Goal: Find specific page/section

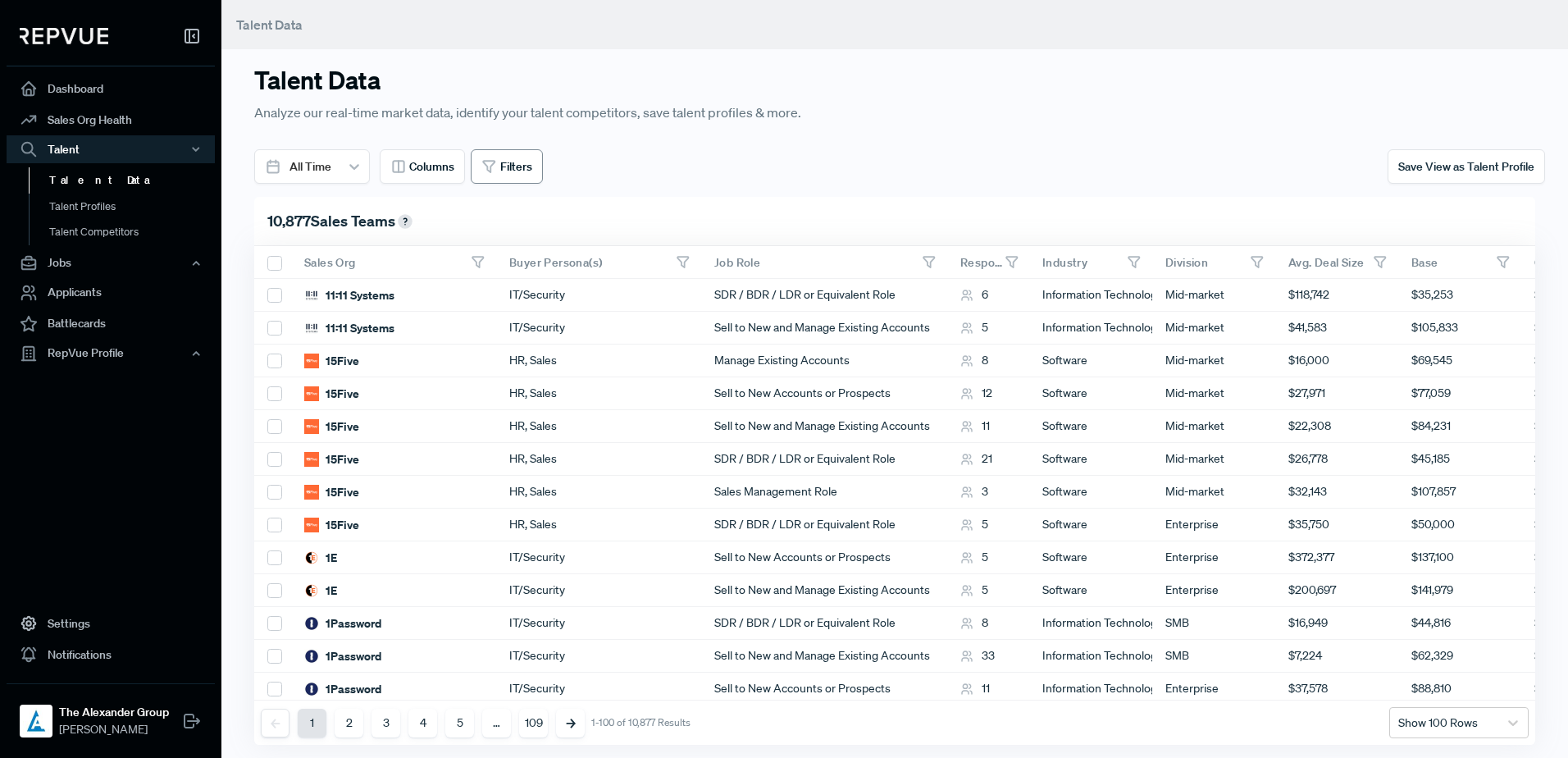
click at [542, 164] on button "Filters" at bounding box center [506, 167] width 72 height 35
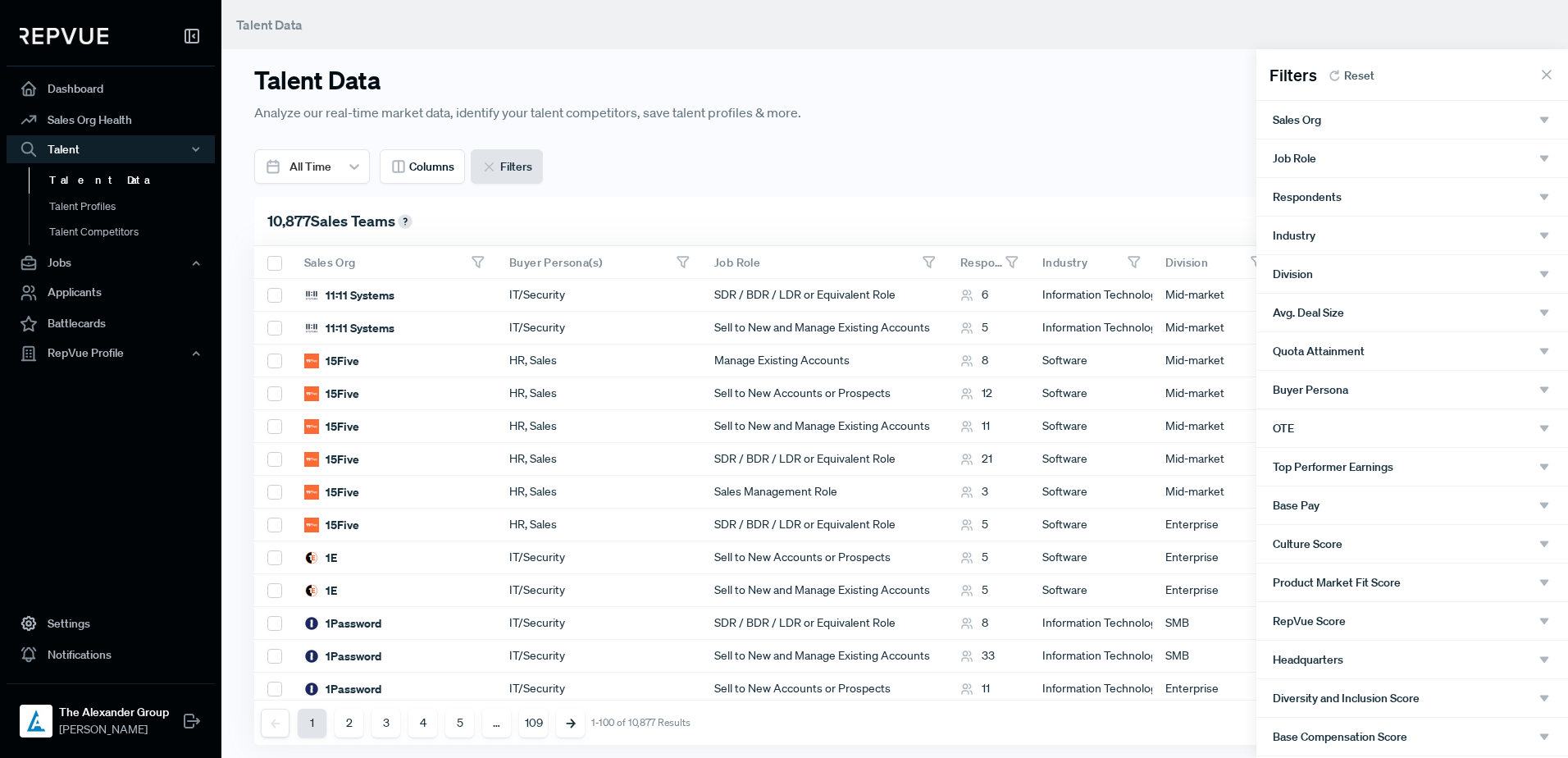
click at [1379, 123] on div "Sales Org" at bounding box center [1411, 120] width 279 height 15
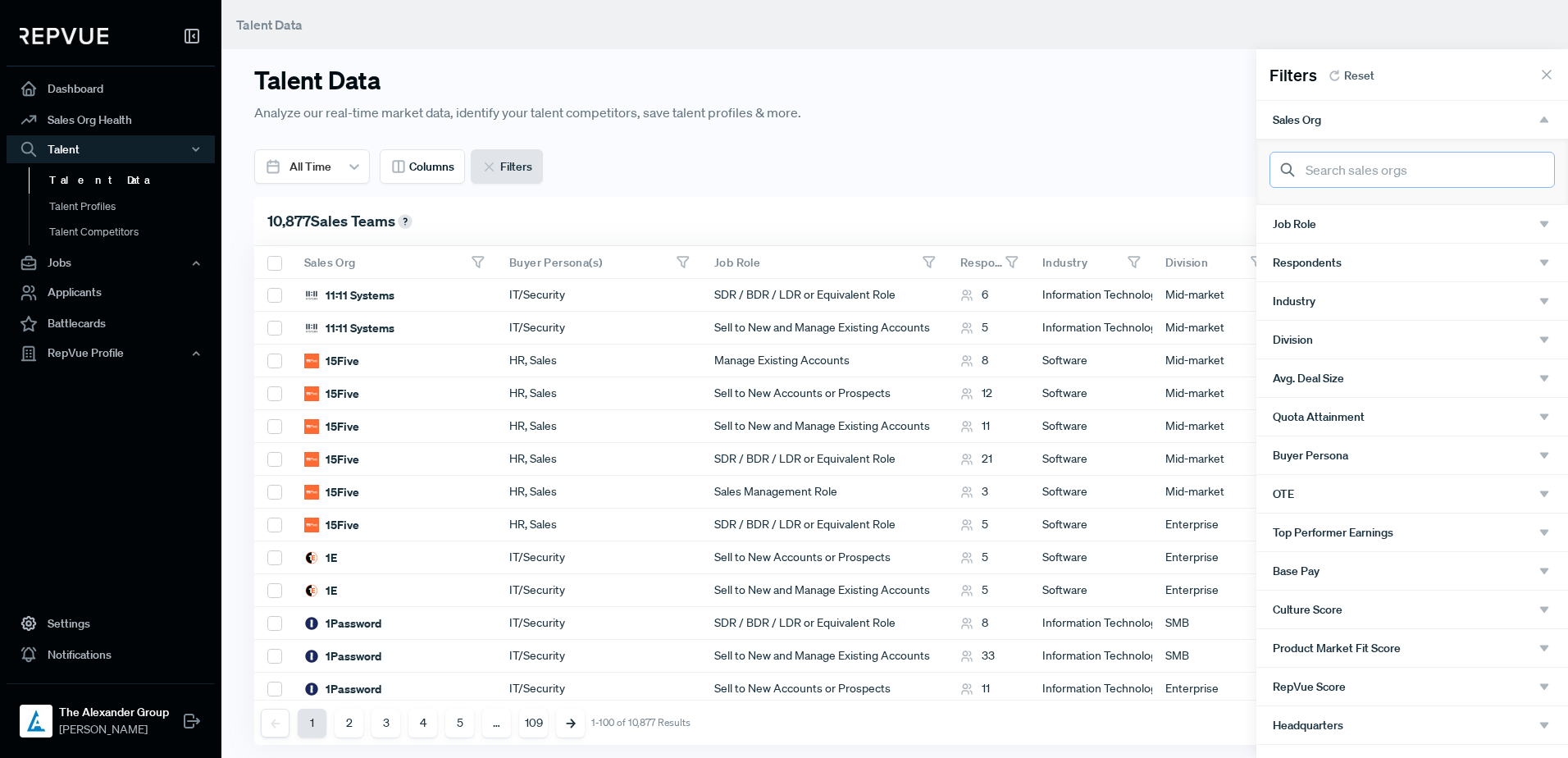
click at [1352, 178] on input "search" at bounding box center [1411, 170] width 285 height 36
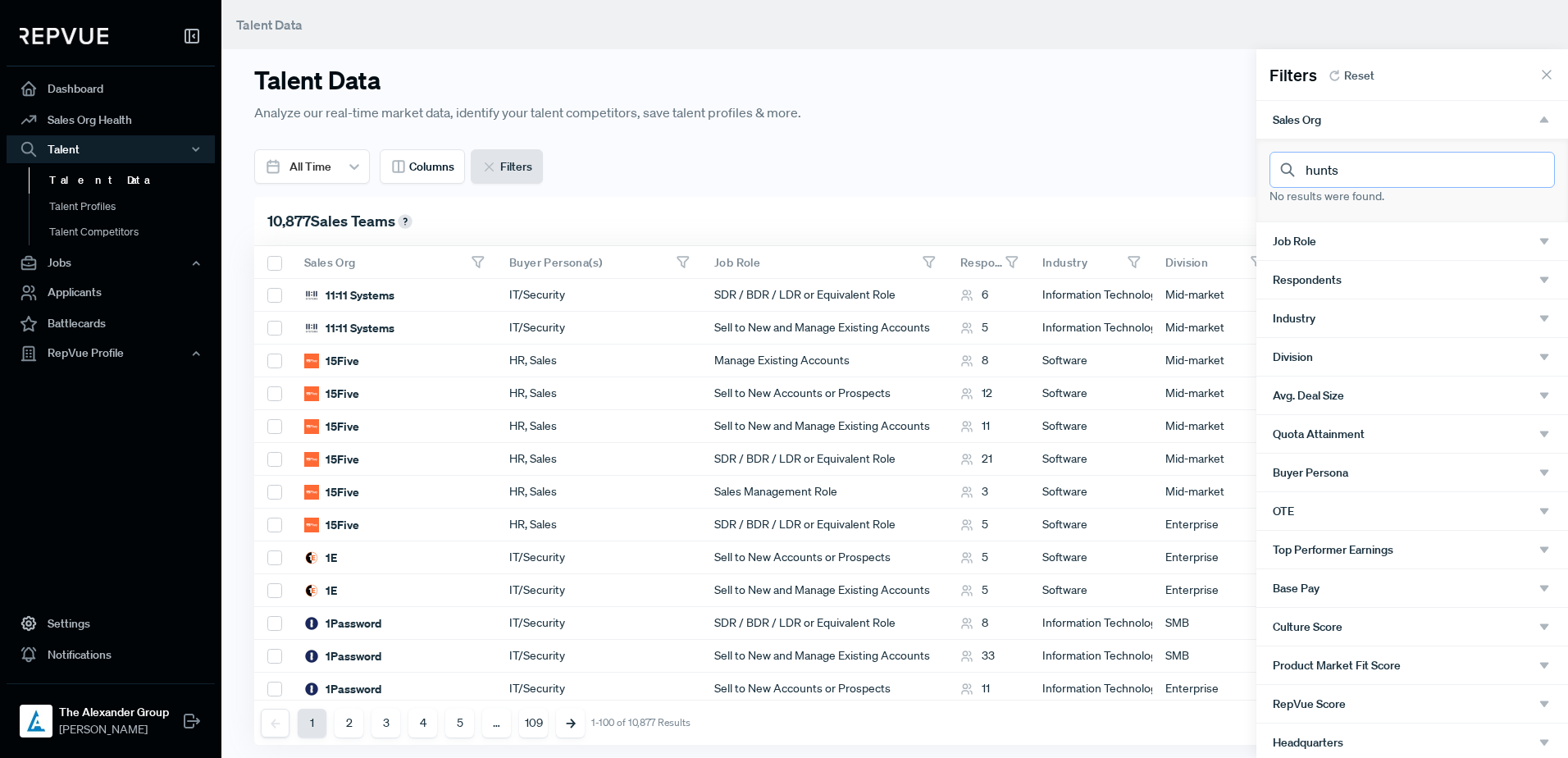
click at [1388, 174] on input "hunts" at bounding box center [1411, 170] width 285 height 36
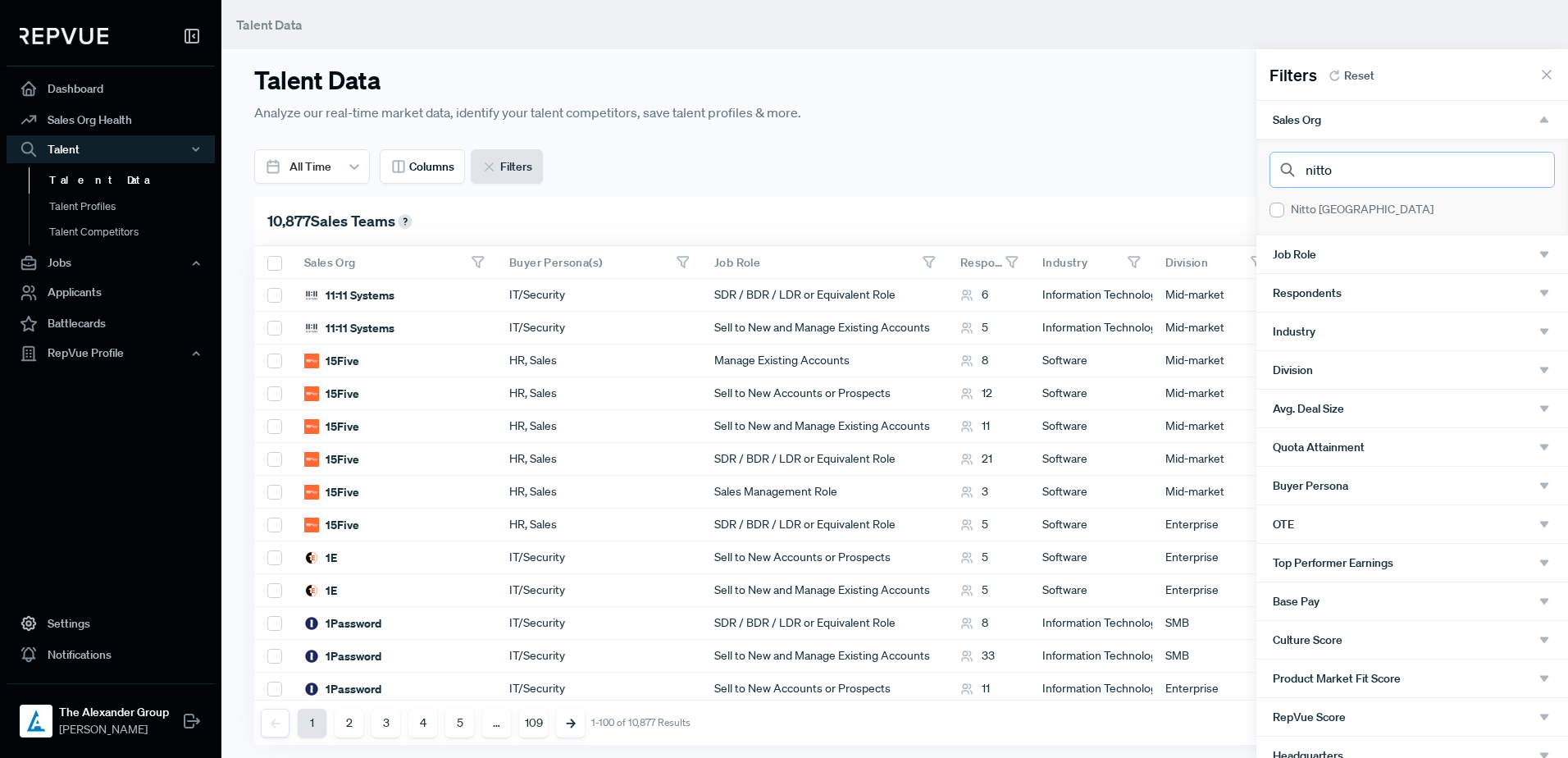
type input "nitto"
click at [1286, 217] on div "Nitto [GEOGRAPHIC_DATA]" at bounding box center [1411, 209] width 285 height 17
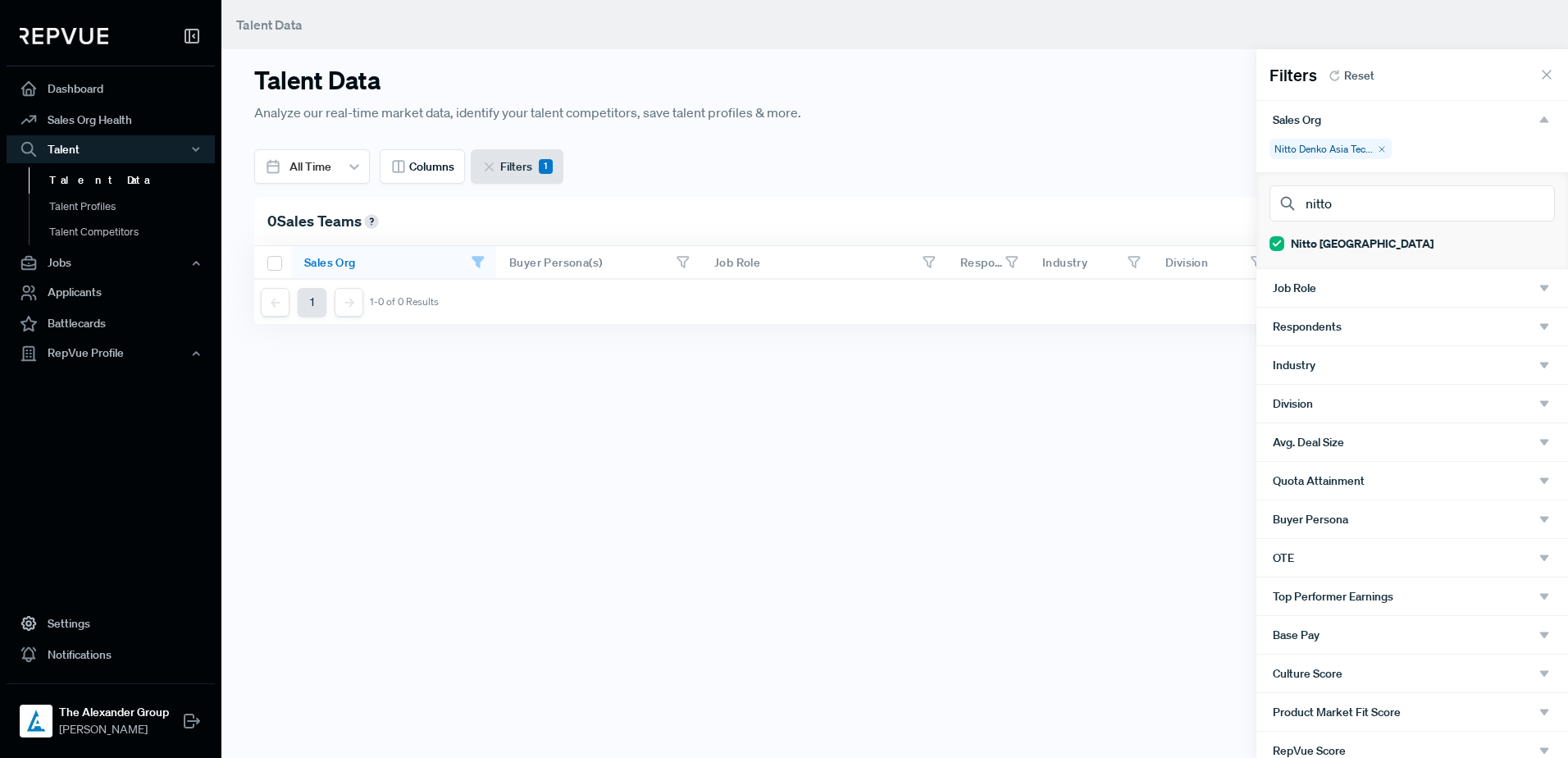
click at [1536, 89] on div "Filters Reset" at bounding box center [1411, 71] width 312 height 44
click at [1538, 72] on icon at bounding box center [1546, 75] width 16 height 16
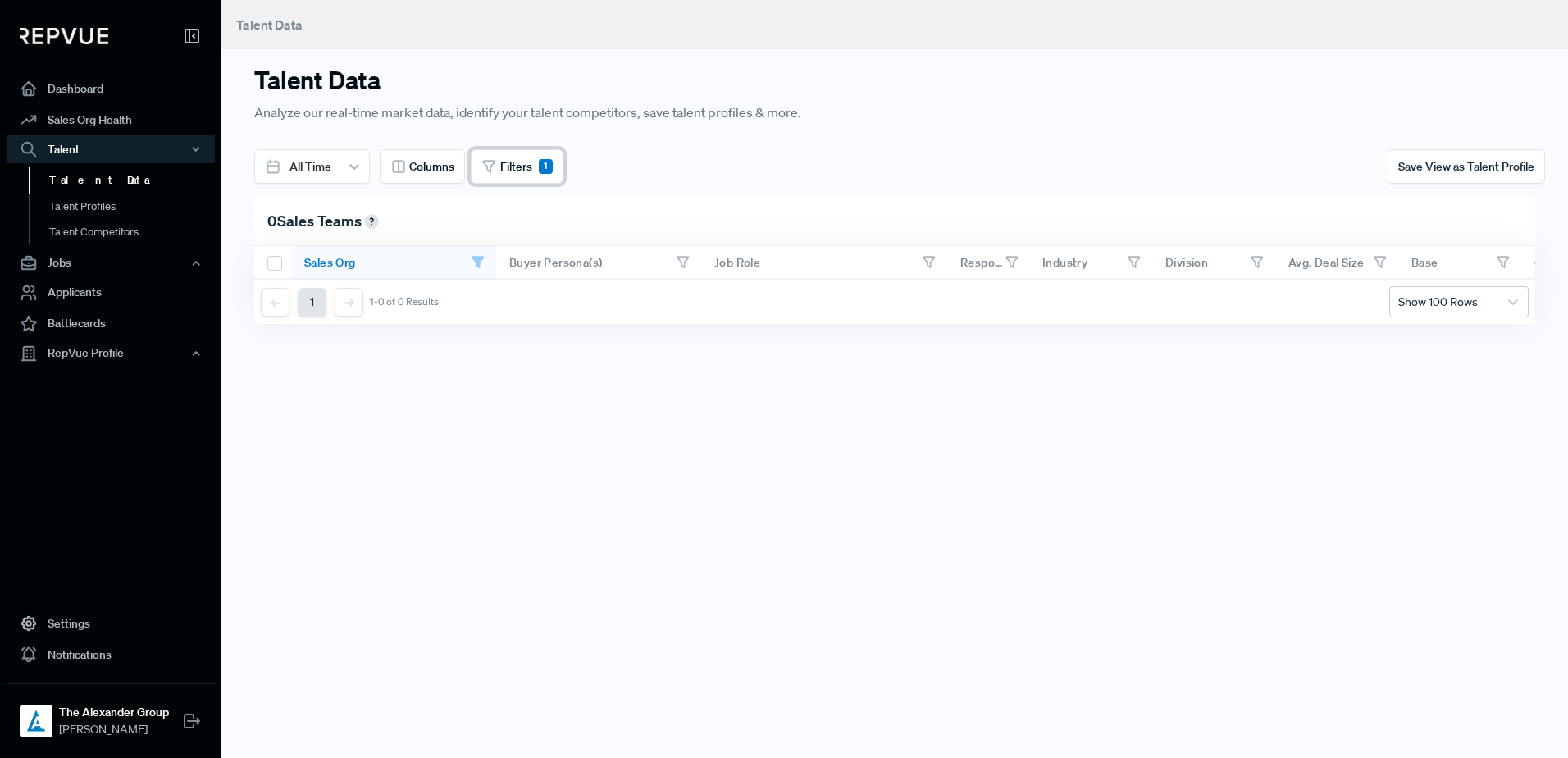
click at [496, 161] on icon at bounding box center [489, 168] width 16 height 16
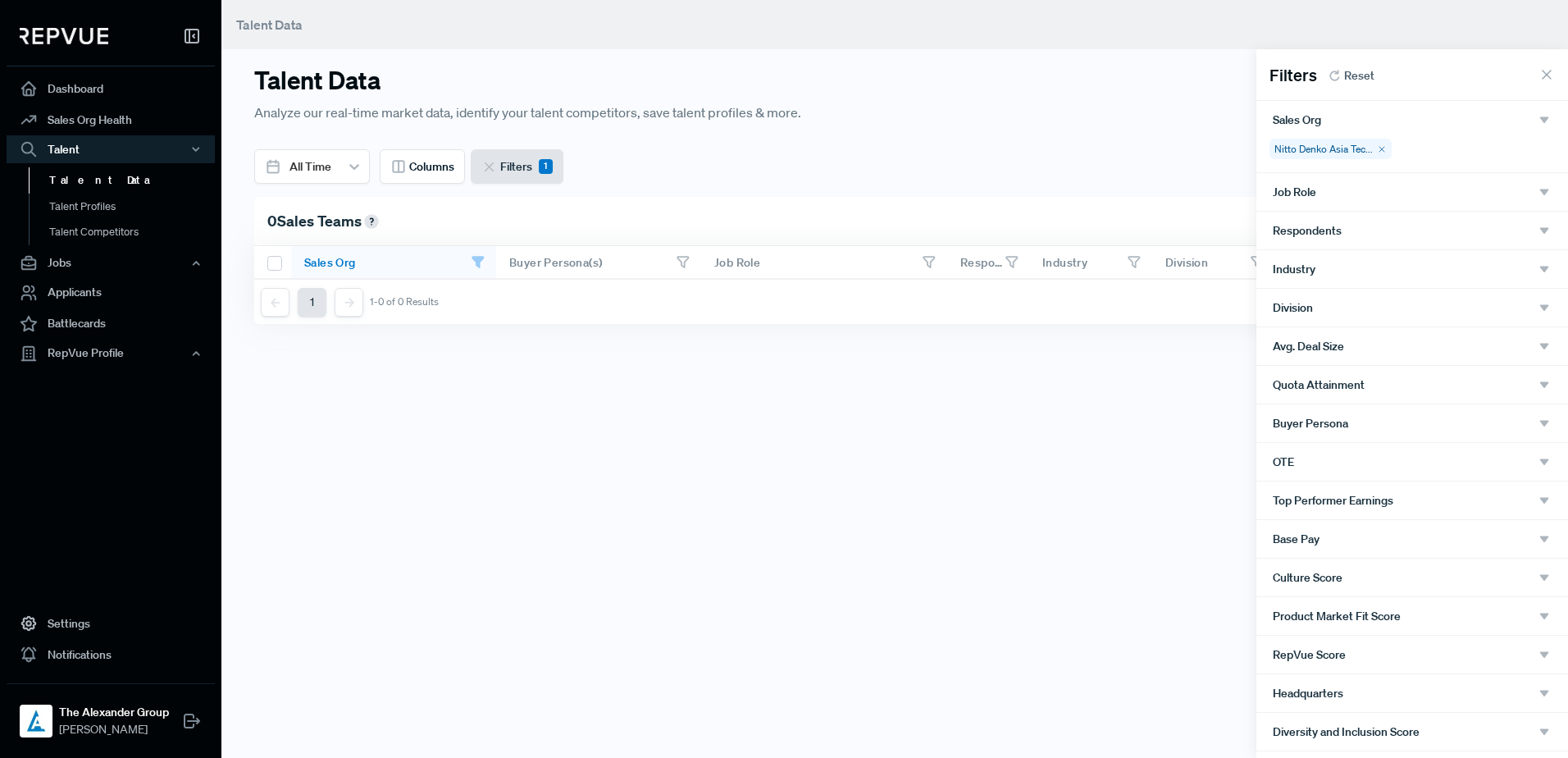
click at [1380, 147] on icon at bounding box center [1382, 150] width 10 height 10
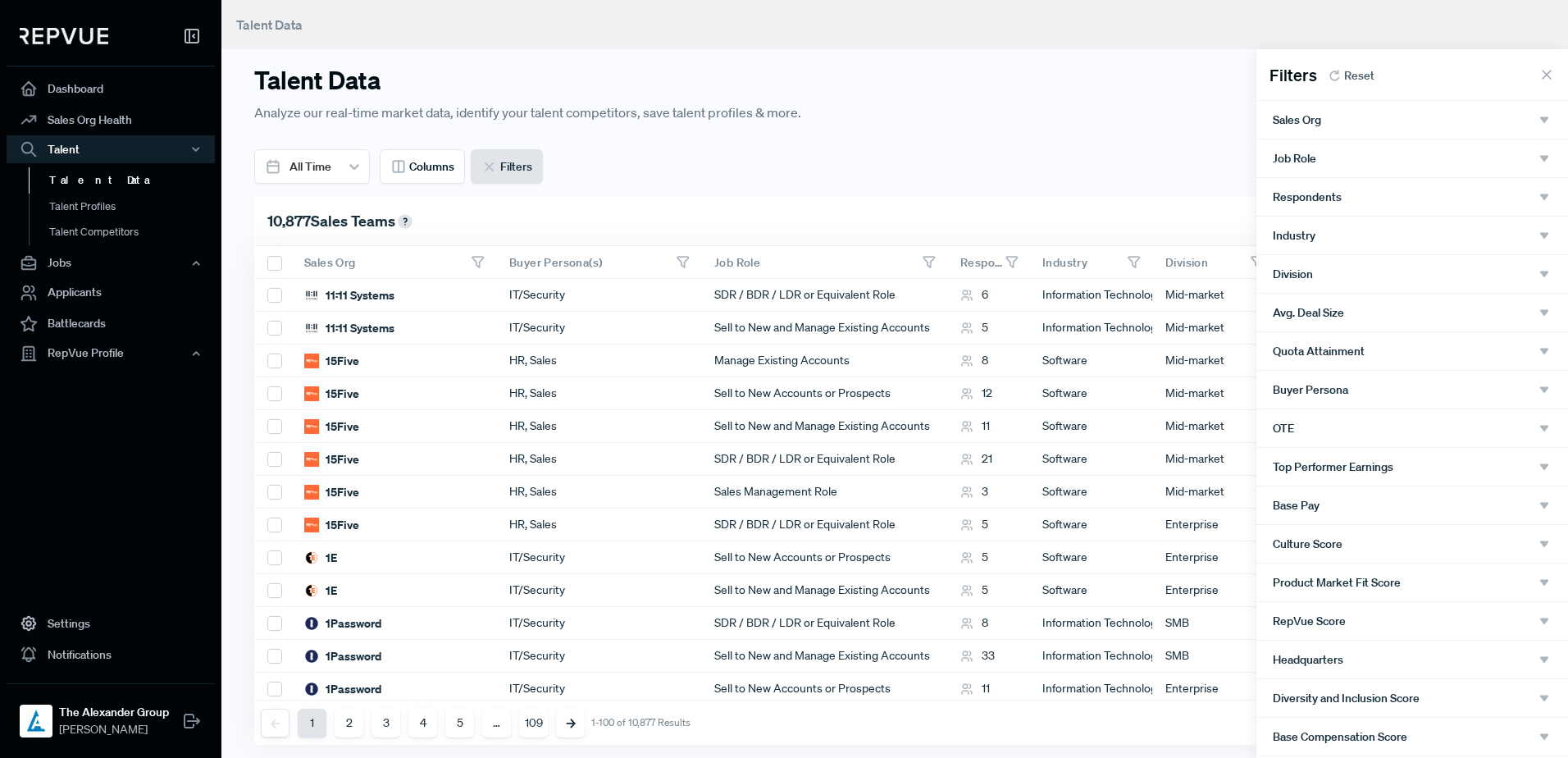
click at [1509, 120] on div "Sales Org" at bounding box center [1411, 120] width 279 height 15
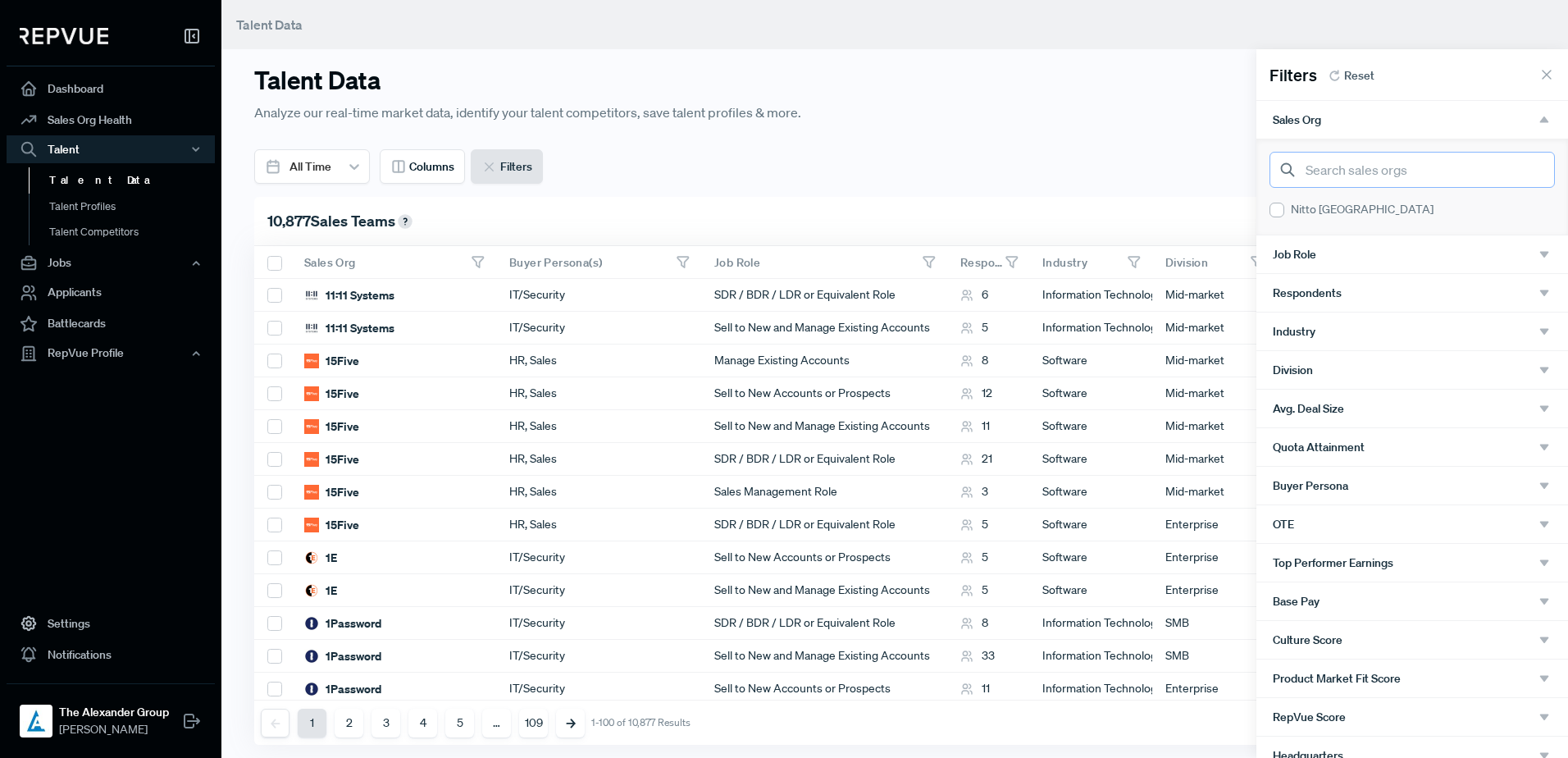
click at [1363, 178] on input "search" at bounding box center [1411, 170] width 285 height 36
click at [1378, 171] on input "[PERSON_NAME]" at bounding box center [1411, 170] width 285 height 36
click at [1279, 214] on div at bounding box center [1276, 209] width 15 height 15
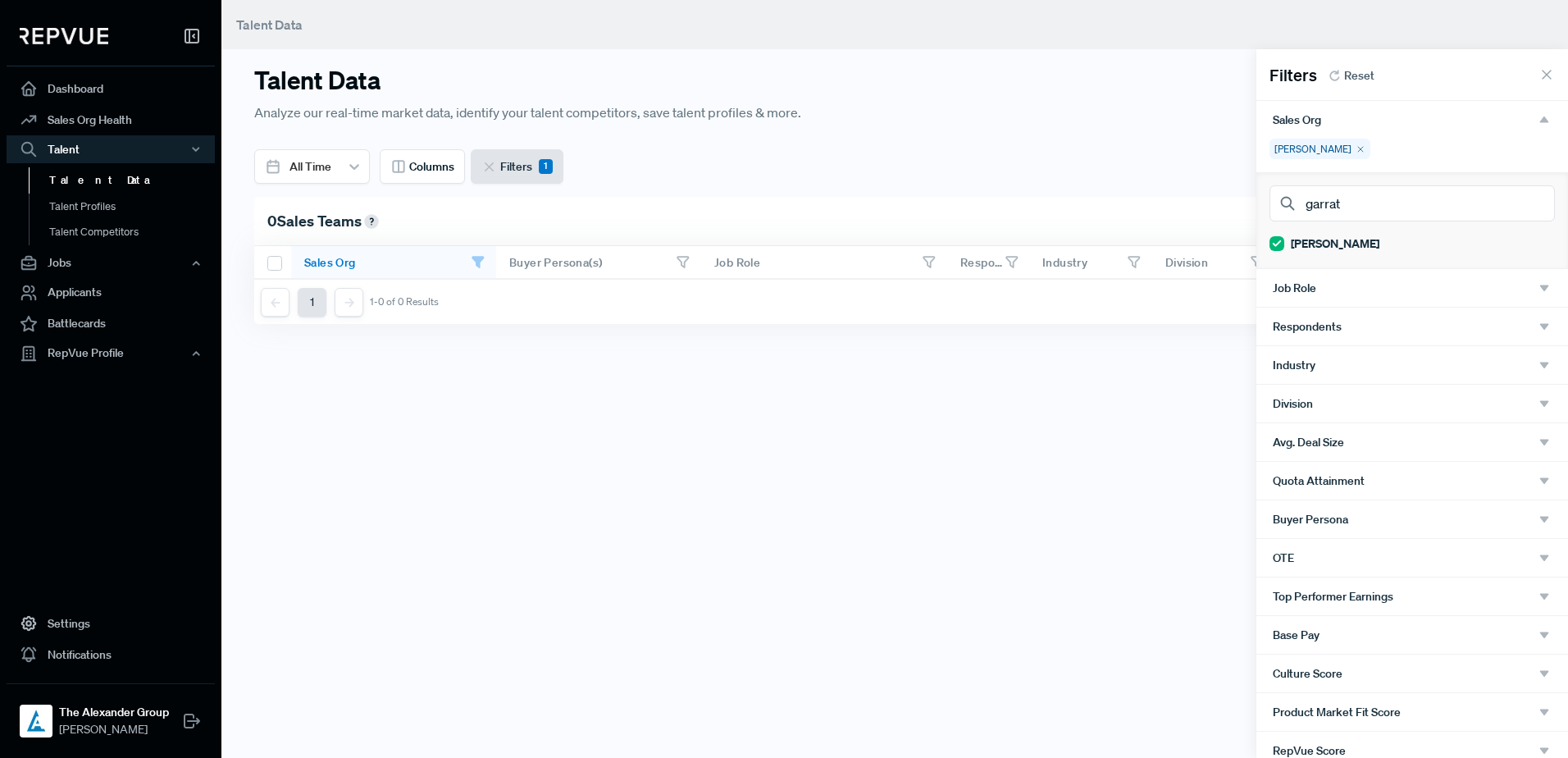
click at [1356, 152] on icon at bounding box center [1361, 150] width 10 height 10
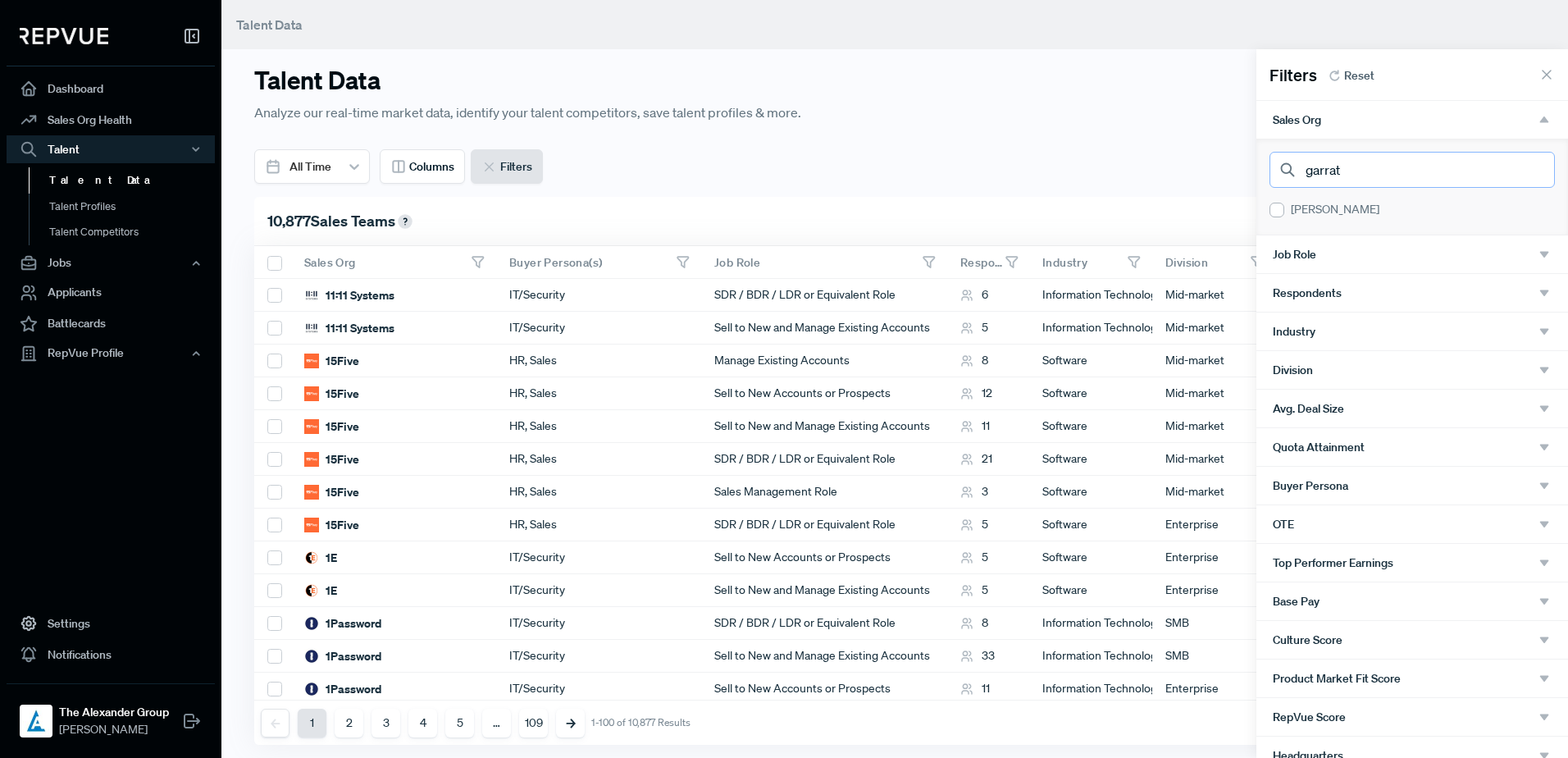
click at [1363, 169] on input "garrat" at bounding box center [1411, 170] width 285 height 36
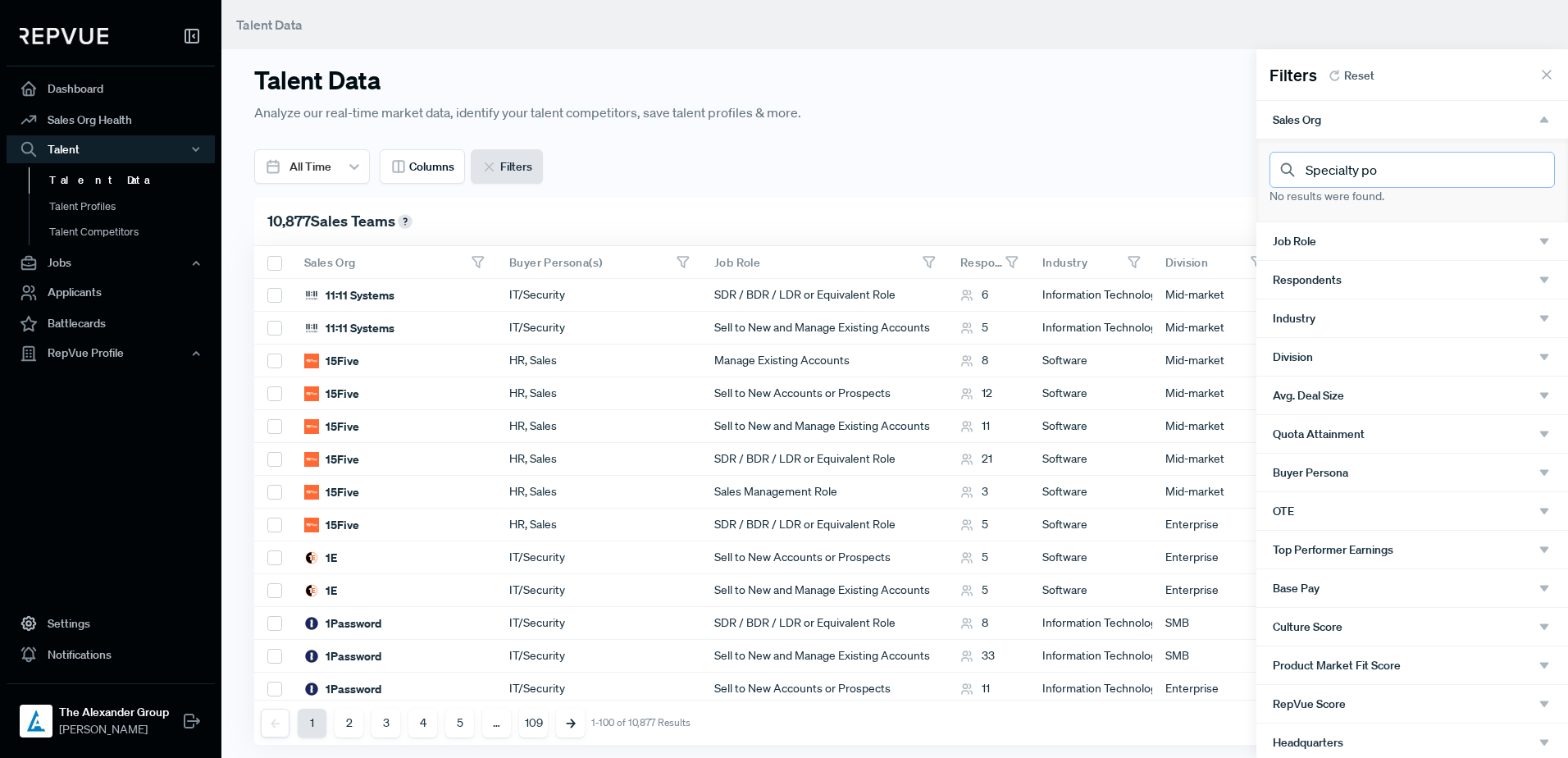
click at [1379, 172] on input "Specialty po" at bounding box center [1411, 170] width 285 height 36
type input "t"
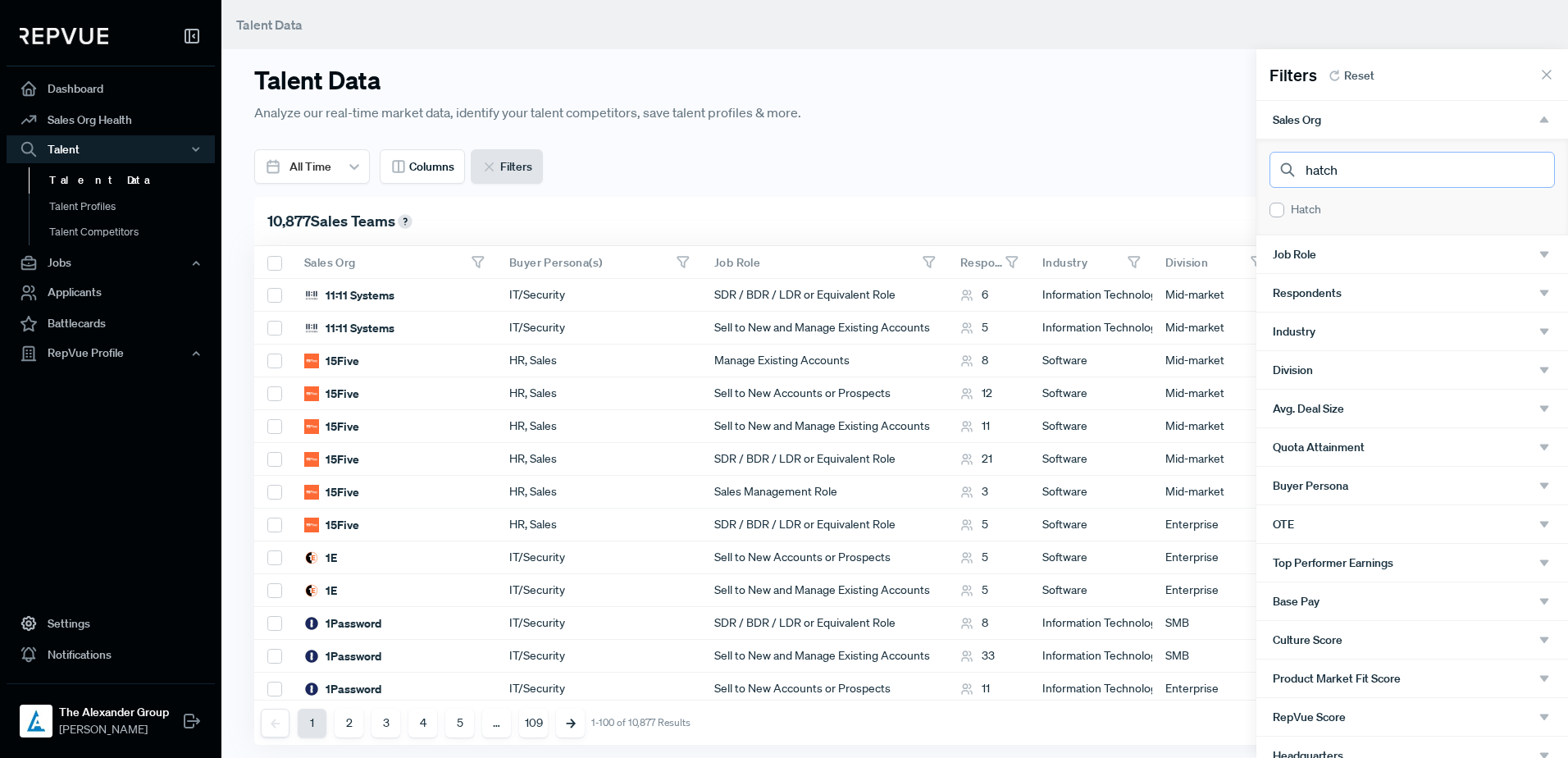
type input "hatch"
click at [1280, 202] on div at bounding box center [1276, 209] width 15 height 15
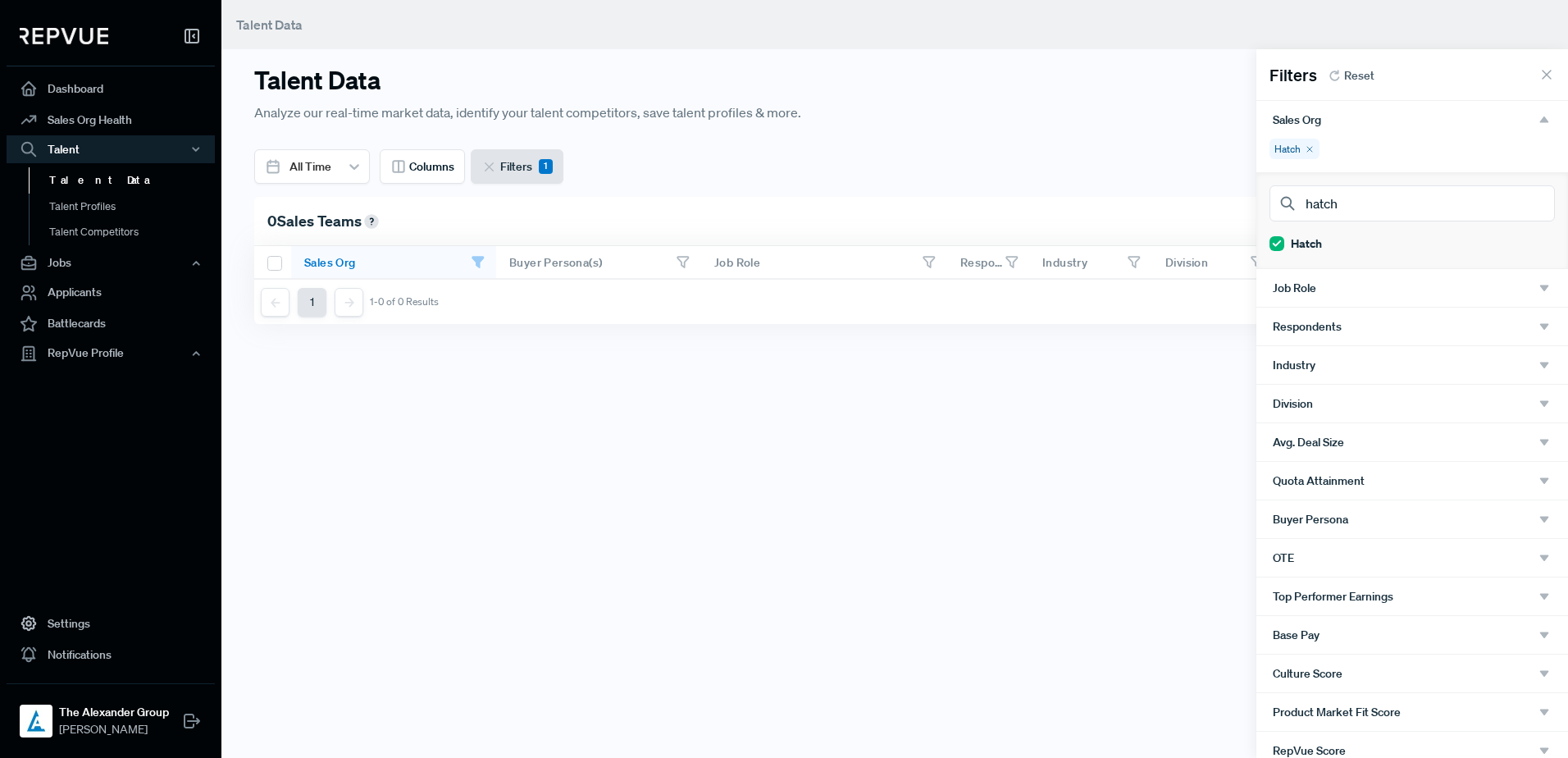
click at [1538, 67] on icon at bounding box center [1546, 75] width 16 height 16
